Goal: Check status: Check status

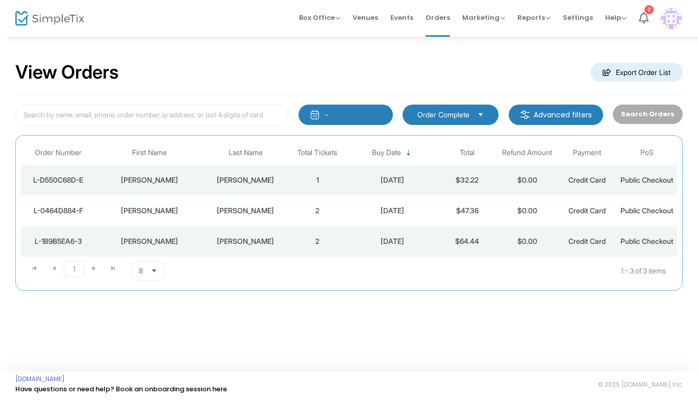
click at [490, 114] on span "Select" at bounding box center [481, 114] width 17 height 17
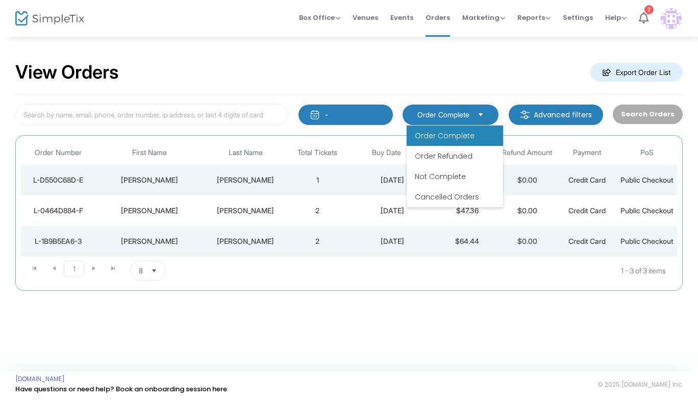
click at [490, 114] on span "Select" at bounding box center [481, 114] width 17 height 17
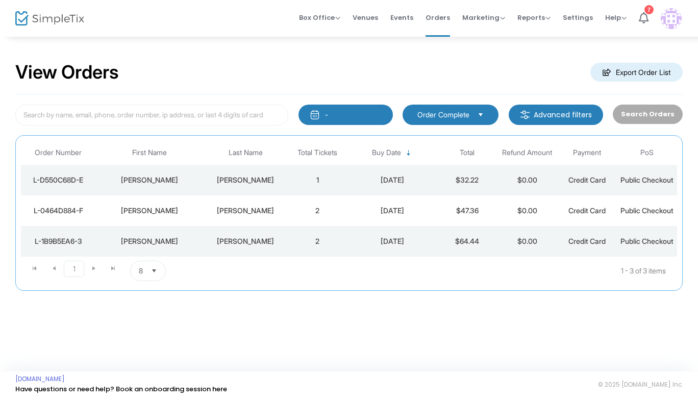
click at [346, 109] on button "-" at bounding box center [346, 115] width 94 height 20
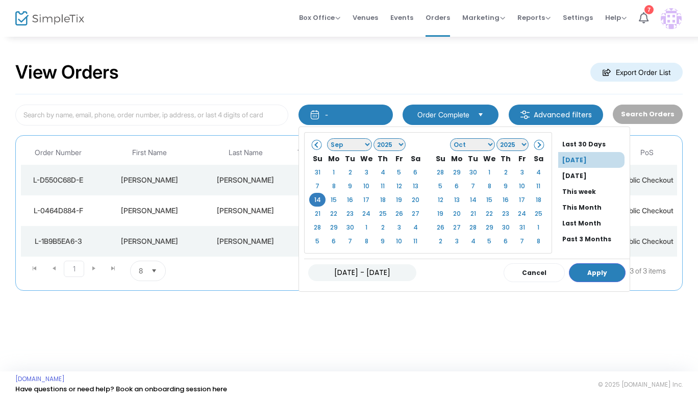
click at [317, 144] on span at bounding box center [317, 145] width 6 height 6
click at [584, 237] on li "Past 3 Months" at bounding box center [593, 239] width 71 height 16
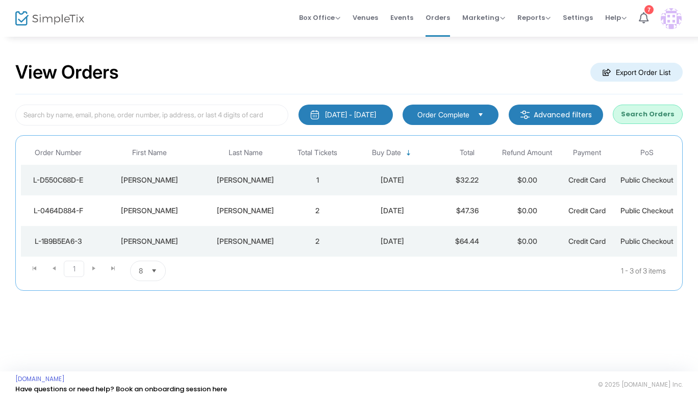
click at [639, 115] on button "Search Orders" at bounding box center [648, 114] width 70 height 19
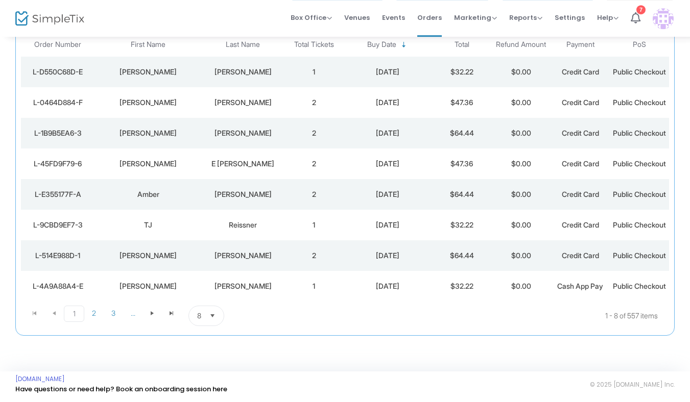
scroll to position [190, 0]
click at [132, 316] on span "..." at bounding box center [132, 313] width 19 height 15
click at [153, 315] on span "..." at bounding box center [151, 313] width 19 height 15
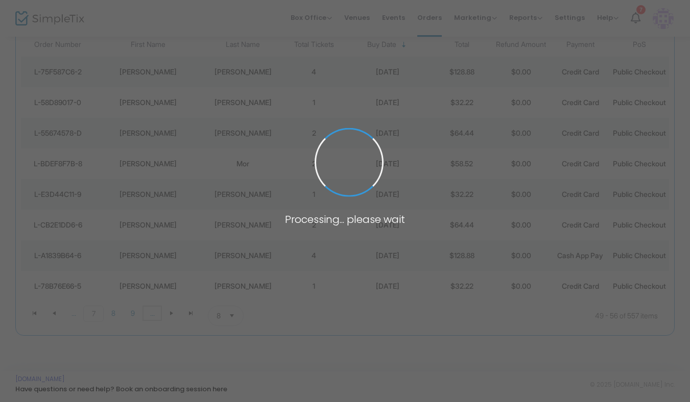
scroll to position [149, 0]
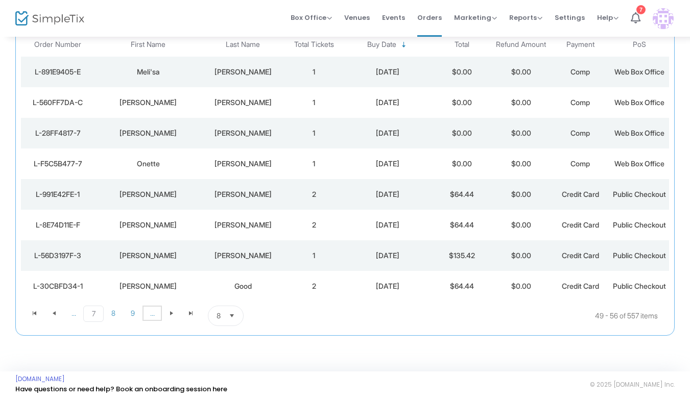
click at [153, 315] on span "..." at bounding box center [151, 313] width 19 height 15
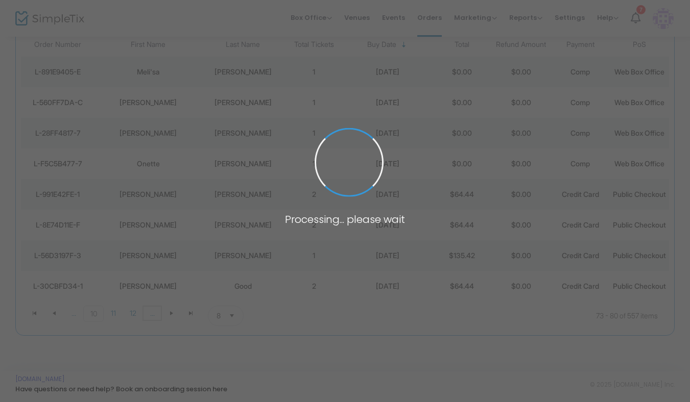
scroll to position [154, 0]
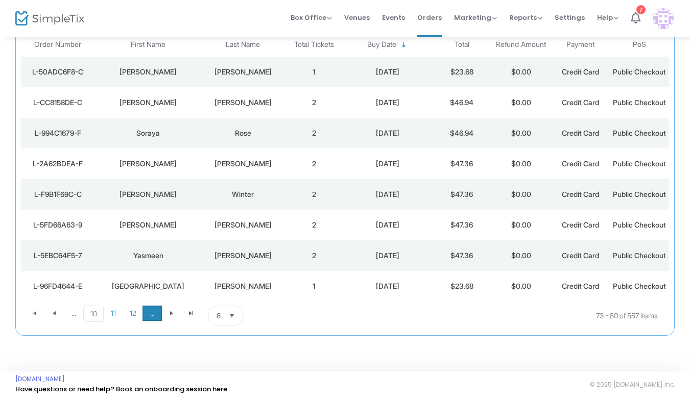
click at [151, 321] on span "..." at bounding box center [151, 313] width 19 height 15
click at [155, 321] on span "..." at bounding box center [151, 313] width 19 height 15
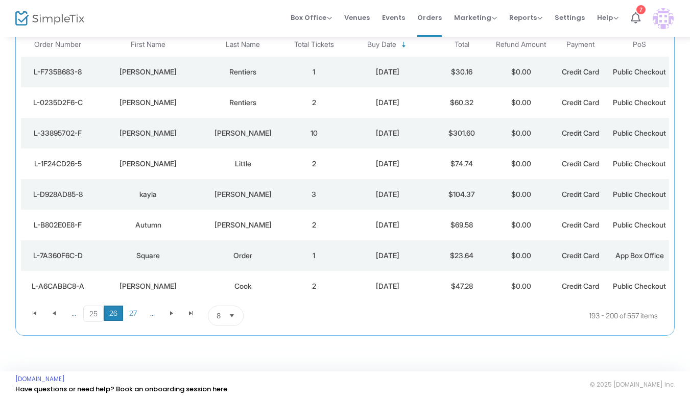
click at [114, 321] on span "26" at bounding box center [113, 313] width 19 height 15
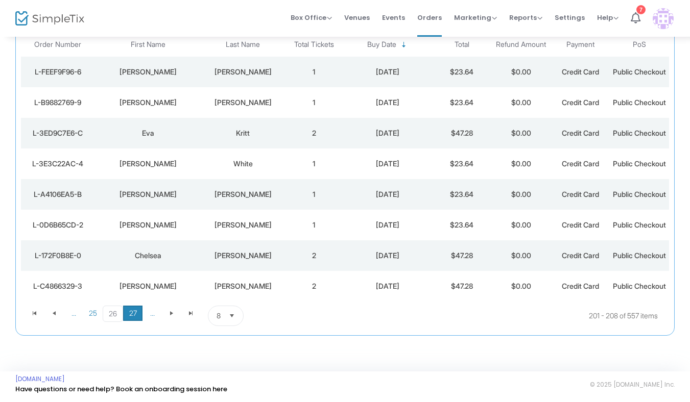
click at [133, 321] on span "27" at bounding box center [132, 313] width 19 height 15
